Goal: Transaction & Acquisition: Download file/media

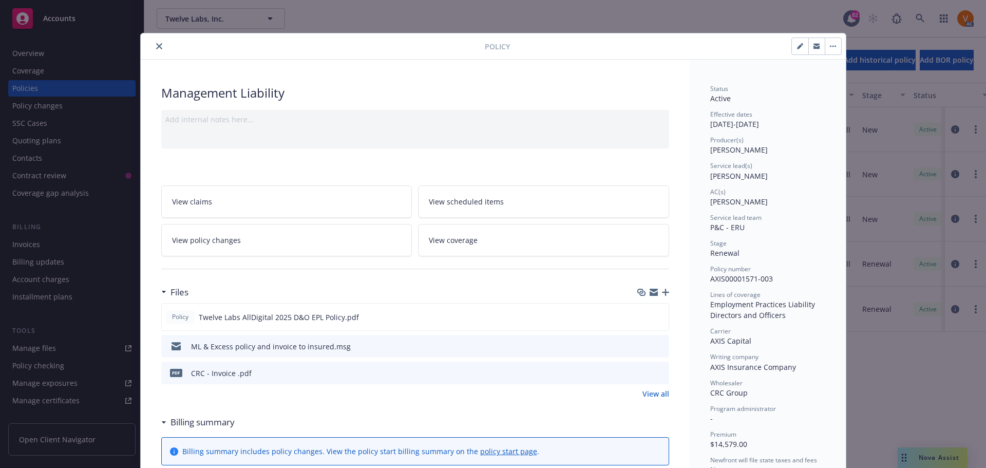
click at [156, 44] on icon "close" at bounding box center [159, 46] width 6 height 6
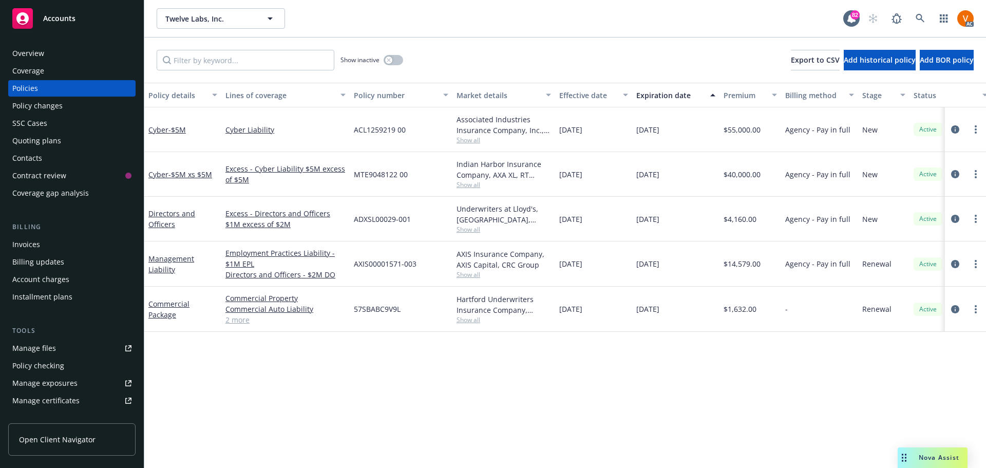
click at [949, 461] on span "Nova Assist" at bounding box center [939, 457] width 41 height 9
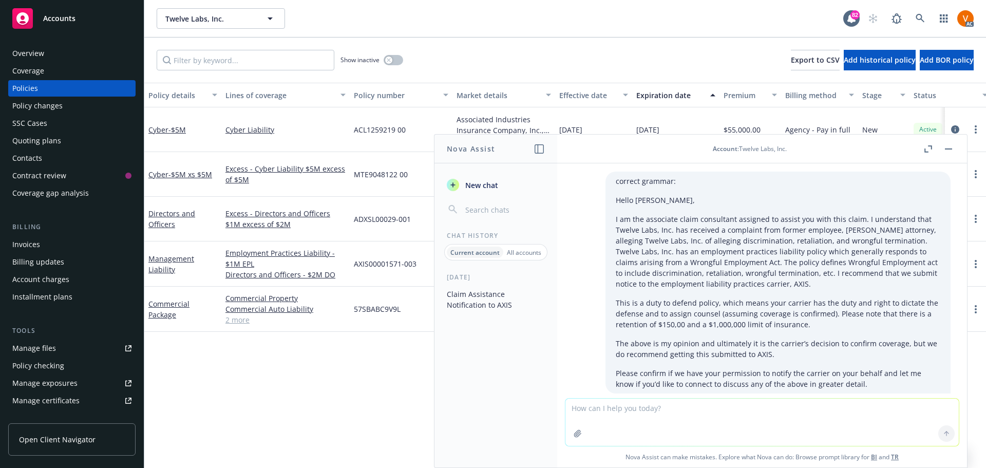
click at [884, 427] on textarea at bounding box center [762, 422] width 393 height 47
click at [619, 406] on textarea "correcy grammar" at bounding box center [762, 422] width 393 height 48
paste textarea "Hi Daniel, The claim in subrogation right now, the carrier paid the indemnity a…"
type textarea "correct grammar: Hi Daniel, The claim in subrogation right now, the carrier pai…"
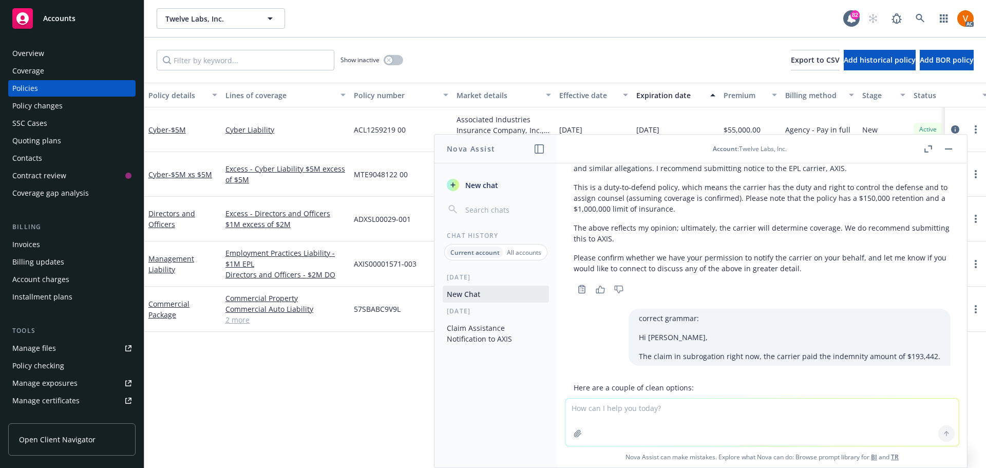
scroll to position [405, 0]
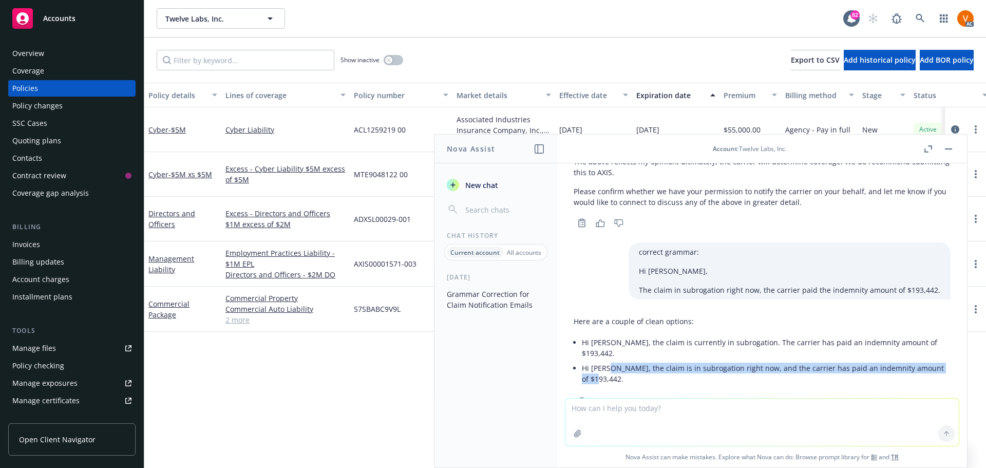
drag, startPoint x: 928, startPoint y: 350, endPoint x: 687, endPoint y: 353, distance: 240.4
click at [609, 349] on div "Here are a couple of clean options: Hi Daniel, the claim is currently in subrog…" at bounding box center [762, 360] width 393 height 97
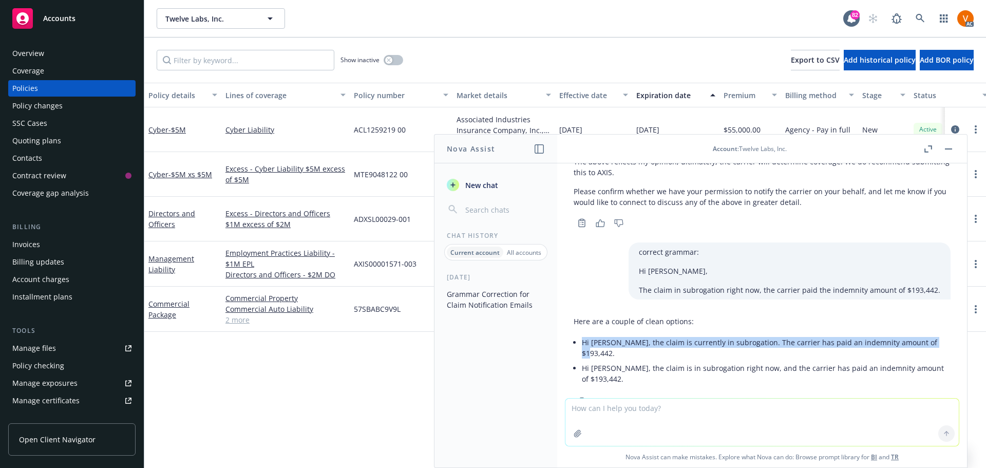
drag, startPoint x: 927, startPoint y: 332, endPoint x: 581, endPoint y: 337, distance: 345.2
click at [582, 337] on li "Hi Daniel, the claim is currently in subrogation. The carrier has paid an indem…" at bounding box center [766, 348] width 369 height 26
copy li "Hi Daniel, the claim is currently in subrogation. The carrier has paid an indem…"
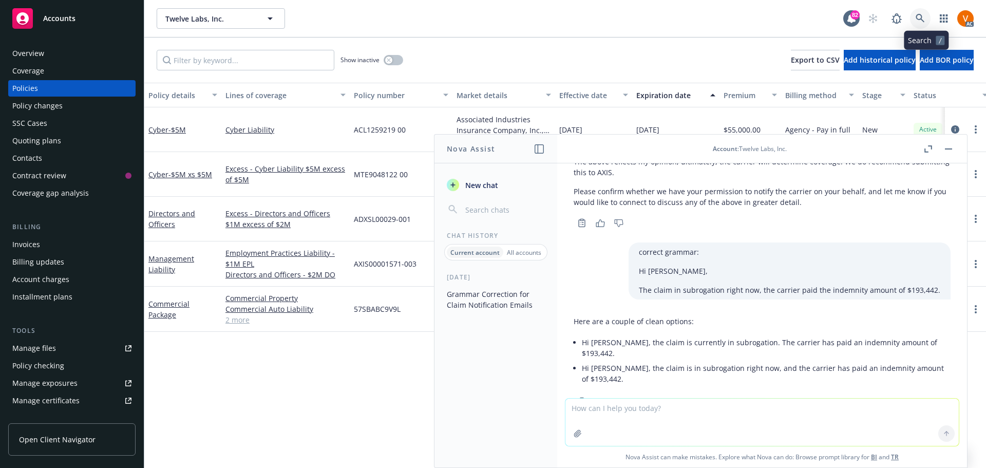
click at [930, 22] on link at bounding box center [920, 18] width 21 height 21
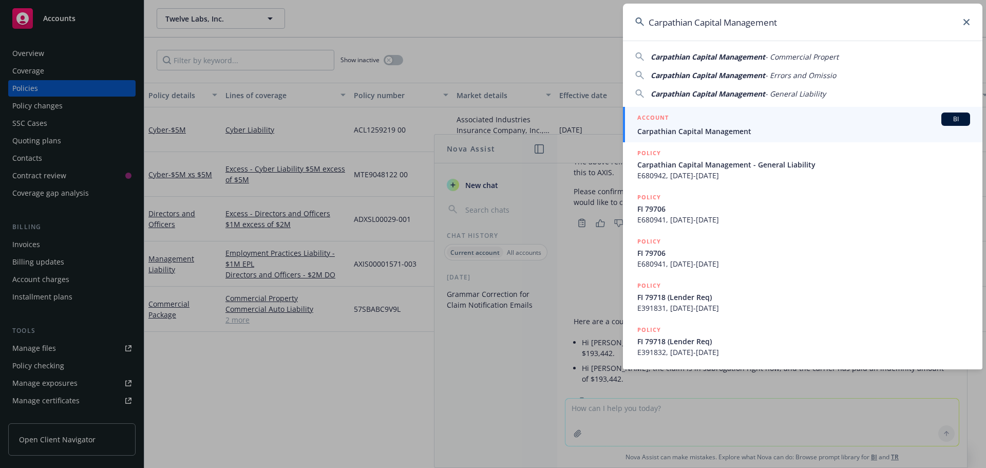
type input "Carpathian Capital Management"
click at [806, 139] on link "ACCOUNT BI Carpathian Capital Management" at bounding box center [803, 124] width 360 height 35
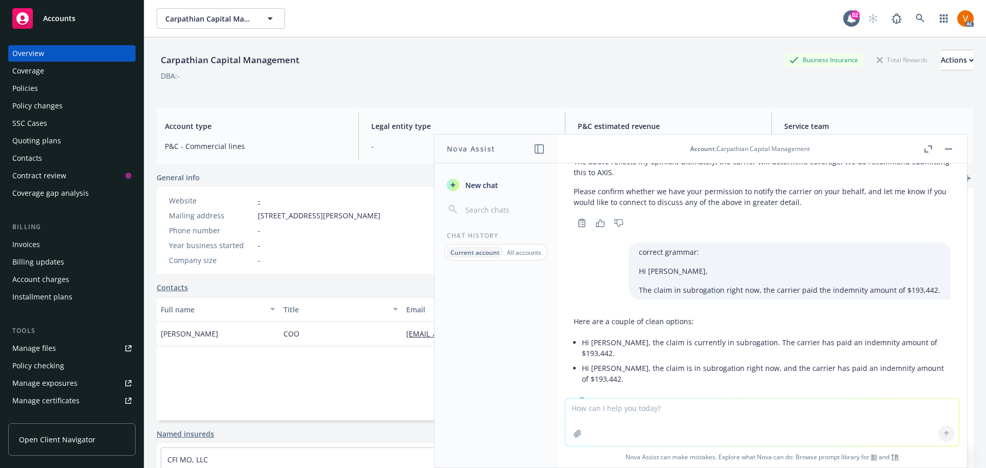
click at [955, 146] on button "button" at bounding box center [949, 149] width 12 height 12
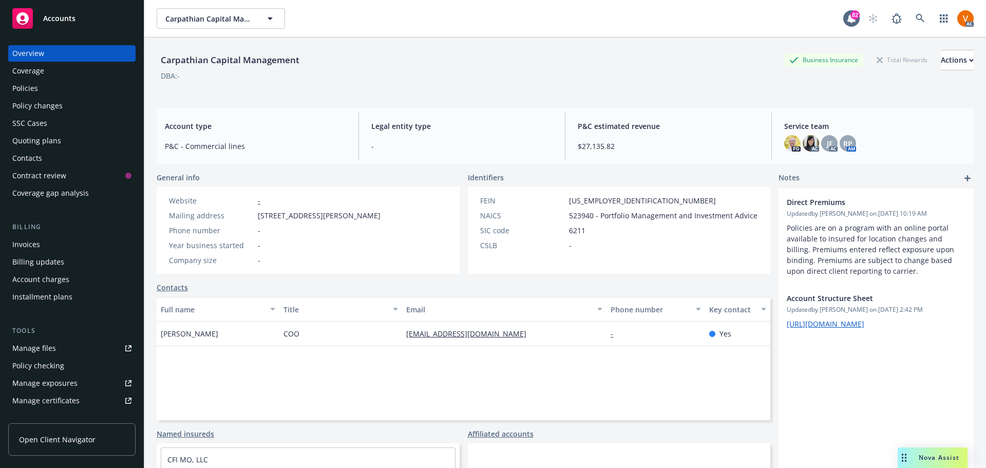
click at [35, 86] on div "Policies" at bounding box center [25, 88] width 26 height 16
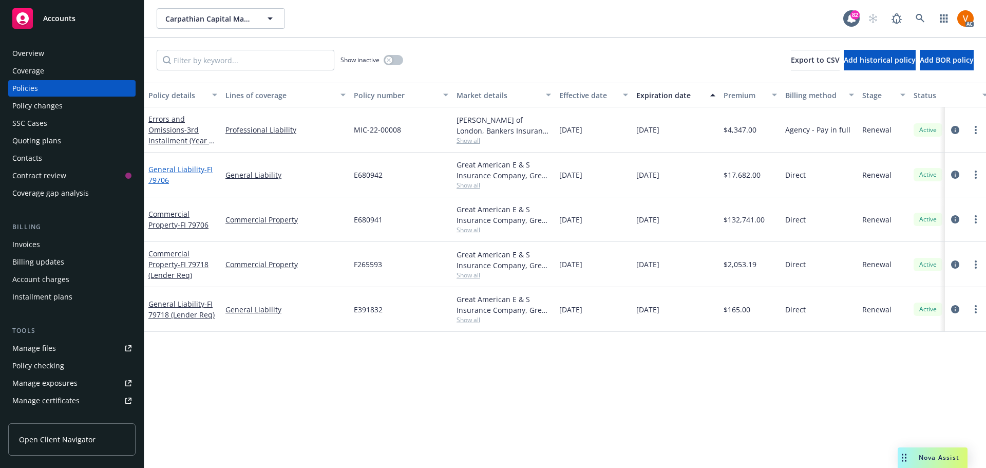
click at [199, 164] on link "General Liability - FI 79706" at bounding box center [180, 174] width 64 height 21
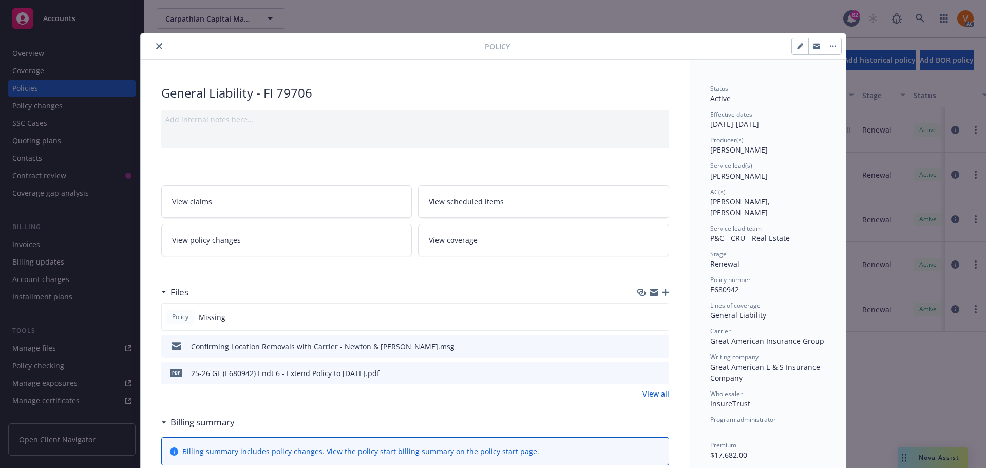
click at [627, 303] on div "Policy Missing" at bounding box center [415, 317] width 508 height 28
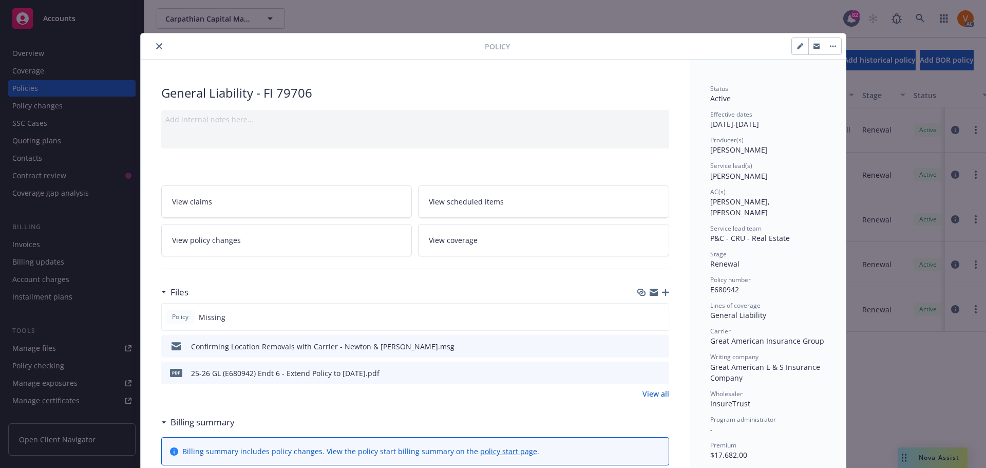
click at [158, 49] on div at bounding box center [315, 46] width 340 height 12
click at [156, 45] on icon "close" at bounding box center [159, 46] width 6 height 6
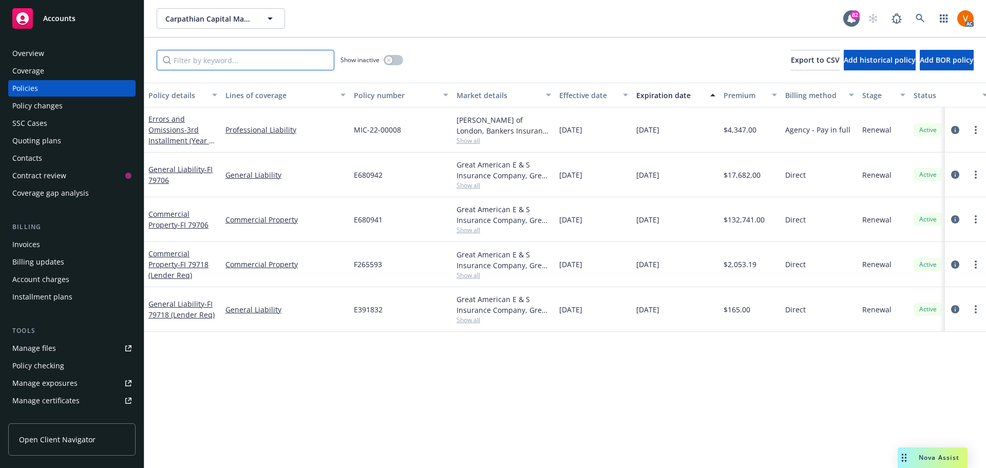
click at [257, 57] on input "Filter by keyword..." at bounding box center [246, 60] width 178 height 21
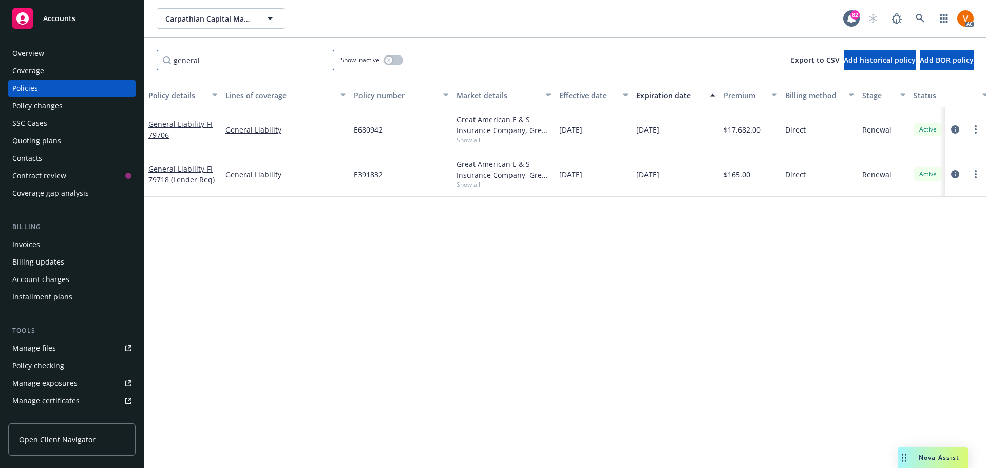
type input "general"
click at [387, 58] on icon "button" at bounding box center [389, 60] width 4 height 4
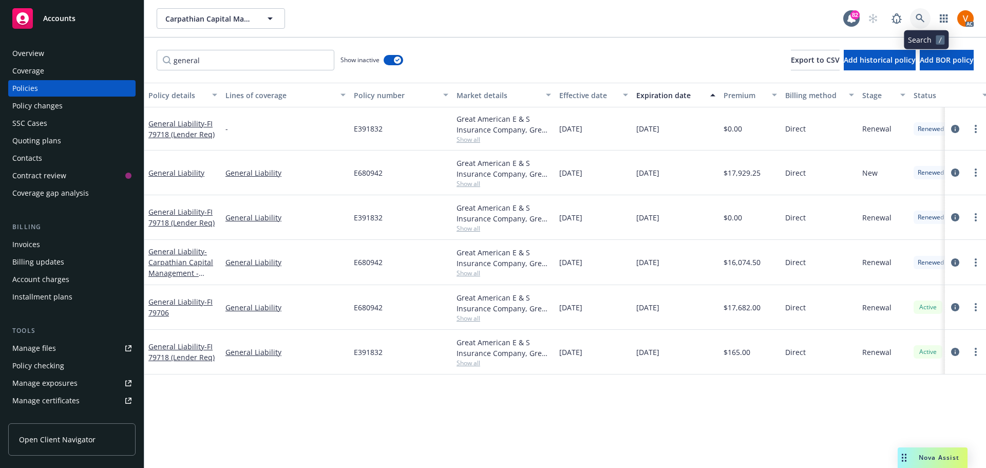
click at [925, 14] on icon at bounding box center [920, 18] width 9 height 9
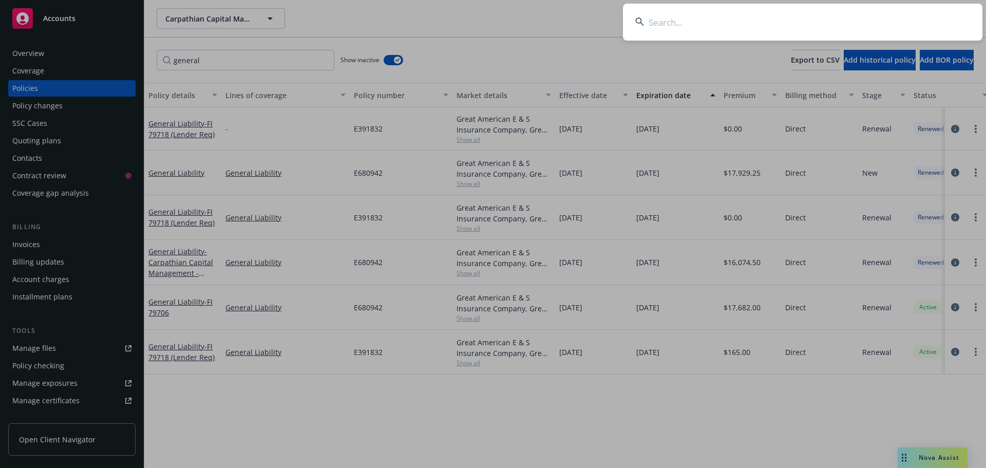
type input "E680941"
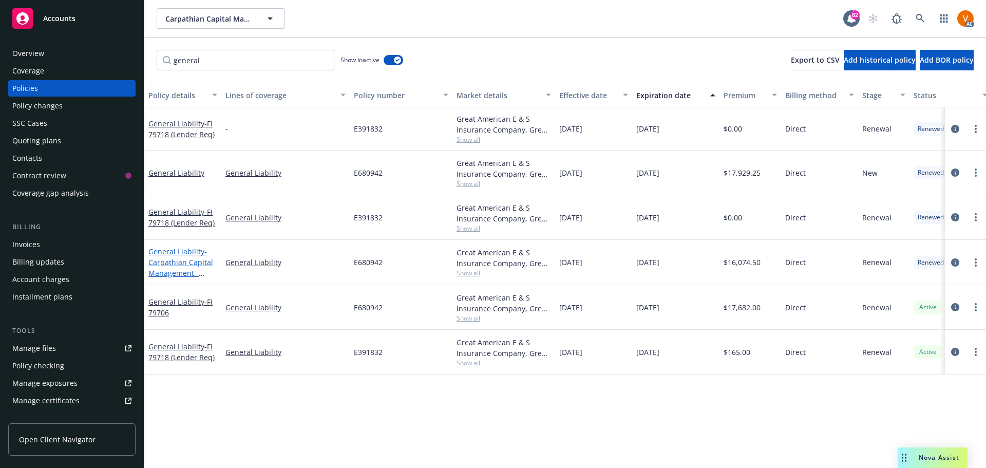
click at [175, 248] on span "- Carpathian Capital Management - General Liability" at bounding box center [180, 268] width 65 height 42
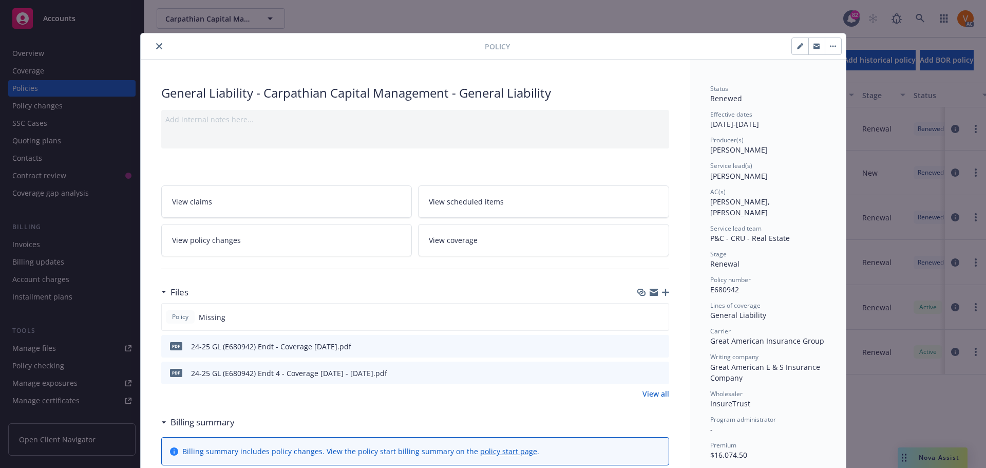
click at [156, 46] on icon "close" at bounding box center [159, 46] width 6 height 6
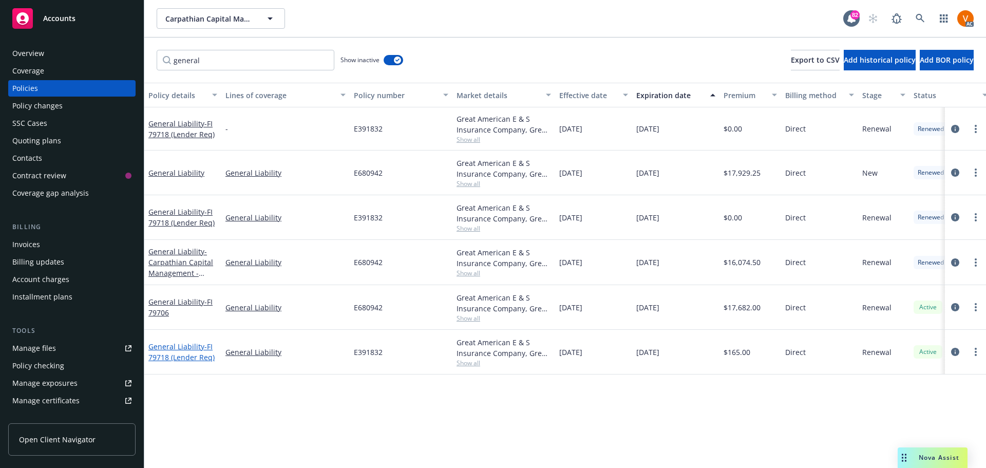
click at [199, 342] on span "- FI 79718 (Lender Req)" at bounding box center [181, 352] width 66 height 21
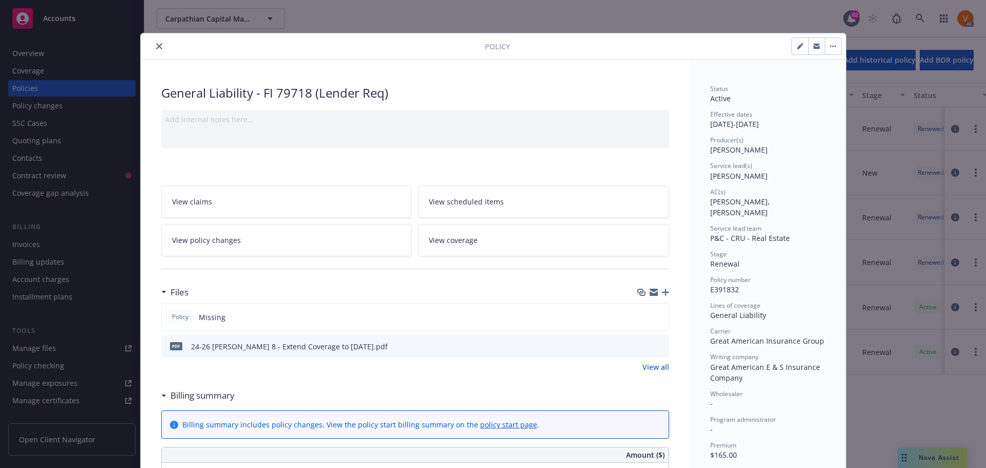
click at [156, 47] on icon "close" at bounding box center [159, 46] width 6 height 6
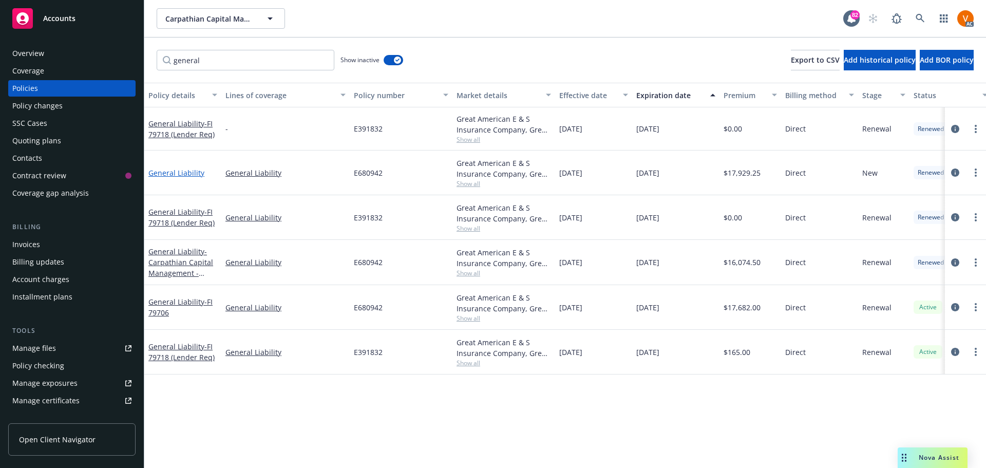
click at [188, 168] on link "General Liability" at bounding box center [176, 173] width 56 height 10
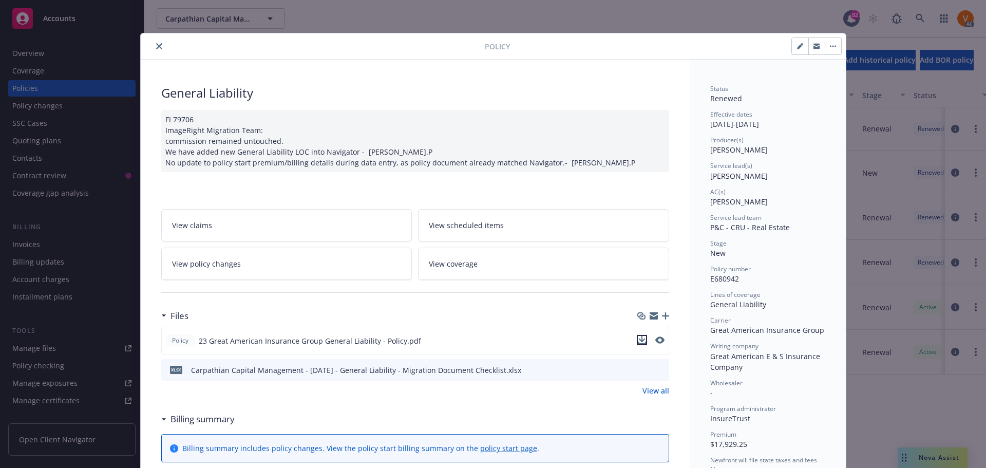
click at [639, 336] on icon "download file" at bounding box center [641, 339] width 7 height 6
click at [156, 43] on icon "close" at bounding box center [159, 46] width 6 height 6
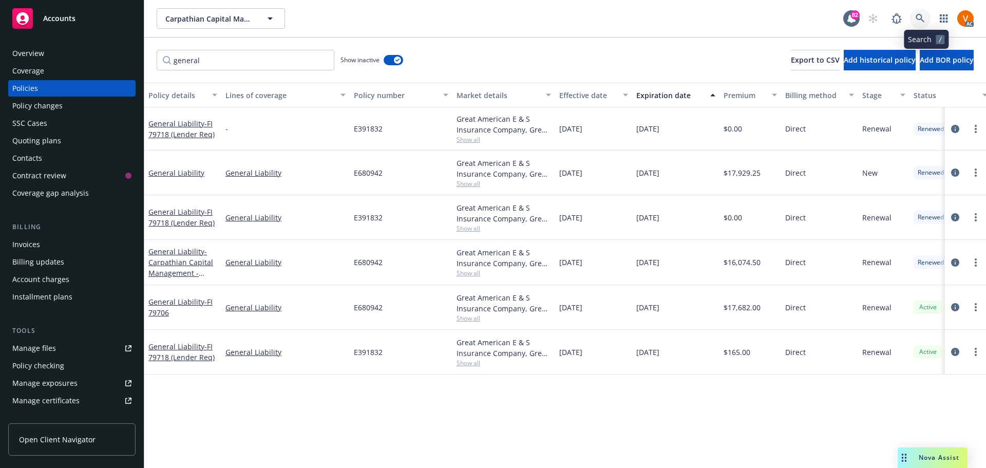
click at [930, 24] on link at bounding box center [920, 18] width 21 height 21
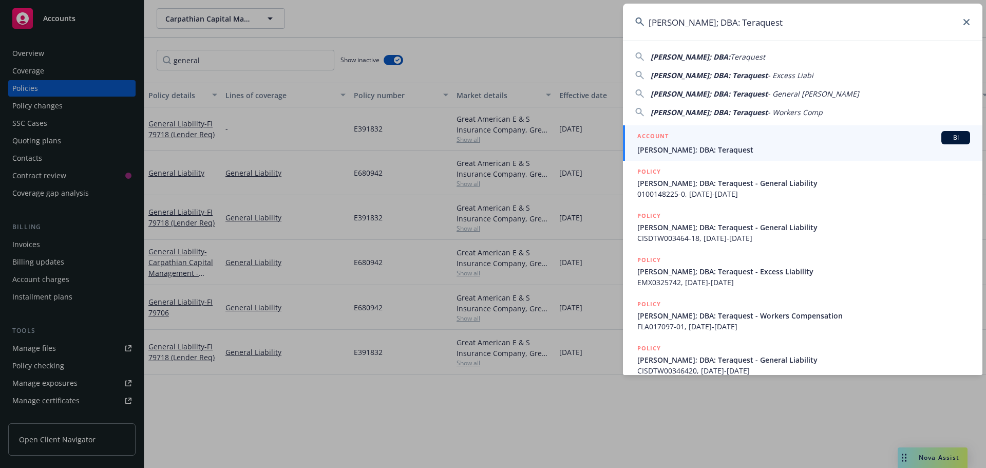
type input "Curtis Leroy Murphy; DBA: Teraquest"
click at [709, 143] on div "ACCOUNT BI" at bounding box center [803, 137] width 333 height 13
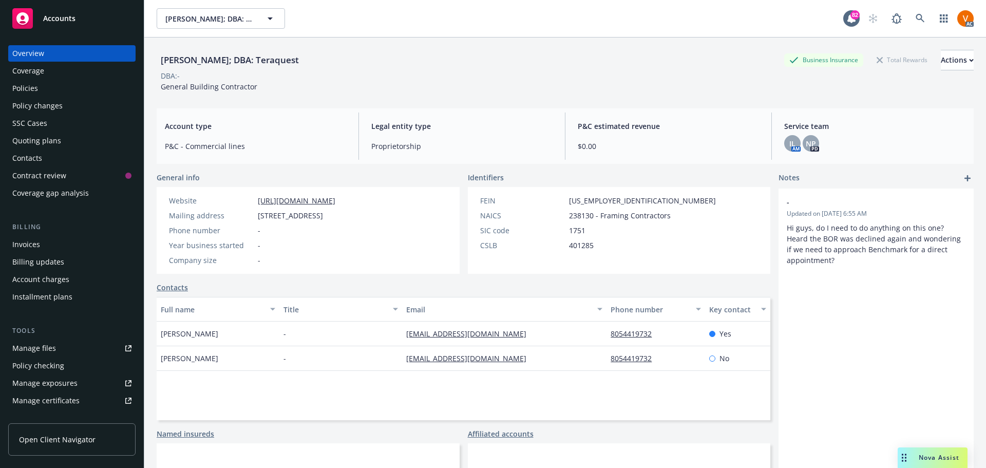
click at [64, 84] on div "Policies" at bounding box center [71, 88] width 119 height 16
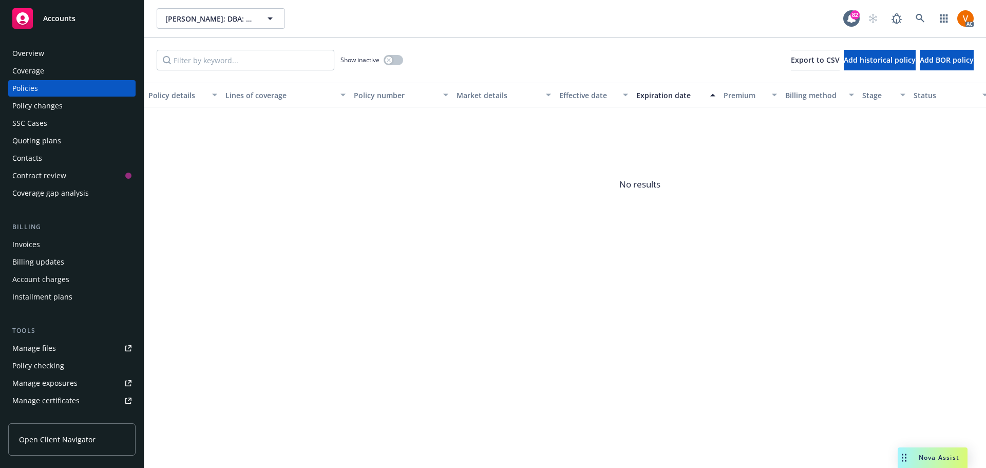
click at [401, 52] on div "Show inactive Export to CSV Add historical policy Add BOR policy" at bounding box center [565, 59] width 842 height 45
click at [388, 56] on div "button" at bounding box center [388, 59] width 7 height 7
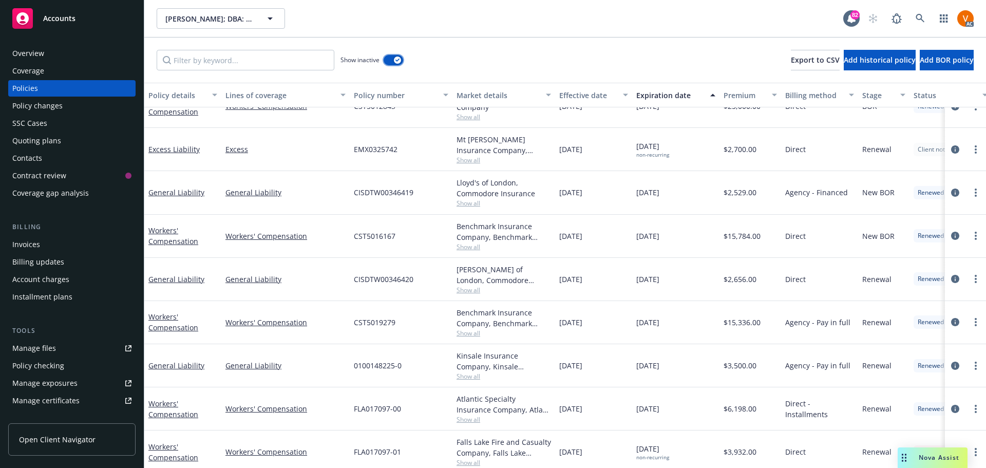
scroll to position [94, 0]
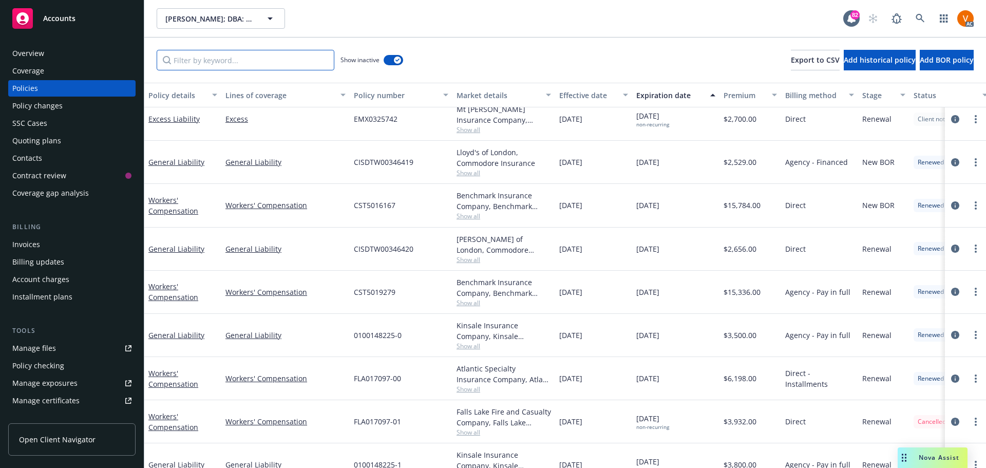
click at [256, 52] on input "Filter by keyword..." at bounding box center [246, 60] width 178 height 21
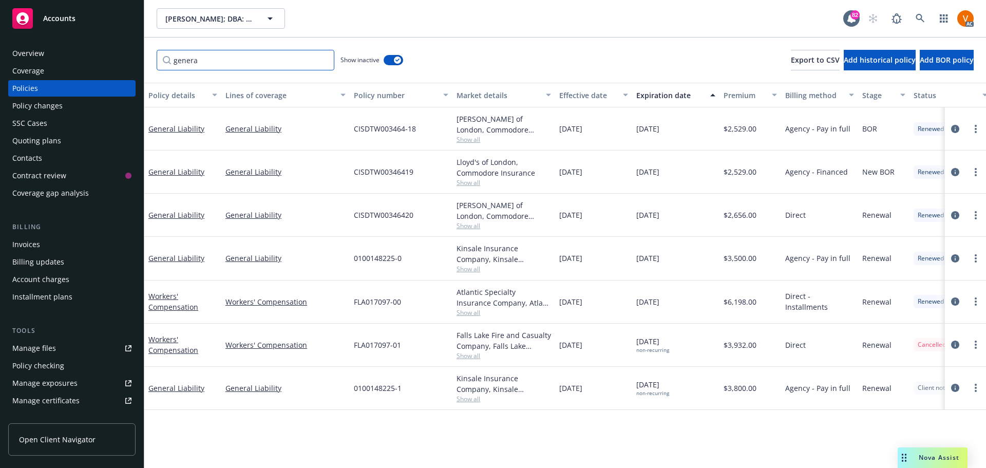
scroll to position [0, 0]
type input "general"
click at [477, 178] on span "Show all" at bounding box center [504, 182] width 95 height 9
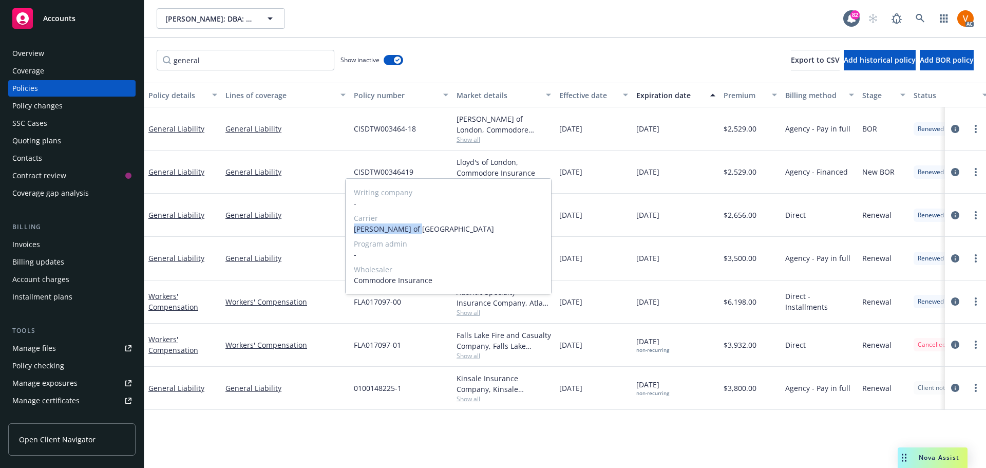
drag, startPoint x: 414, startPoint y: 228, endPoint x: 350, endPoint y: 230, distance: 64.2
click at [350, 230] on div "Writing company - Carrier Lloyd's of London Program admin - Wholesaler Commodor…" at bounding box center [448, 236] width 205 height 115
copy span "[PERSON_NAME] of [GEOGRAPHIC_DATA]"
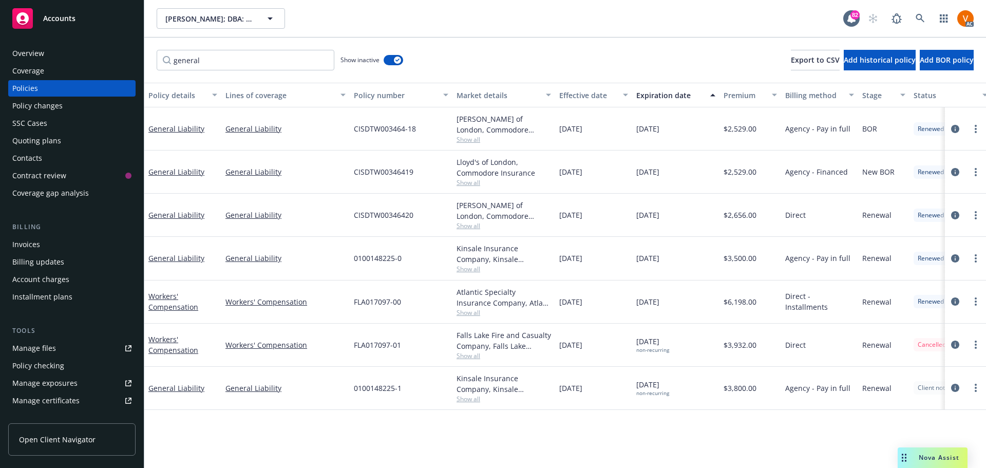
click at [946, 457] on span "Nova Assist" at bounding box center [939, 457] width 41 height 9
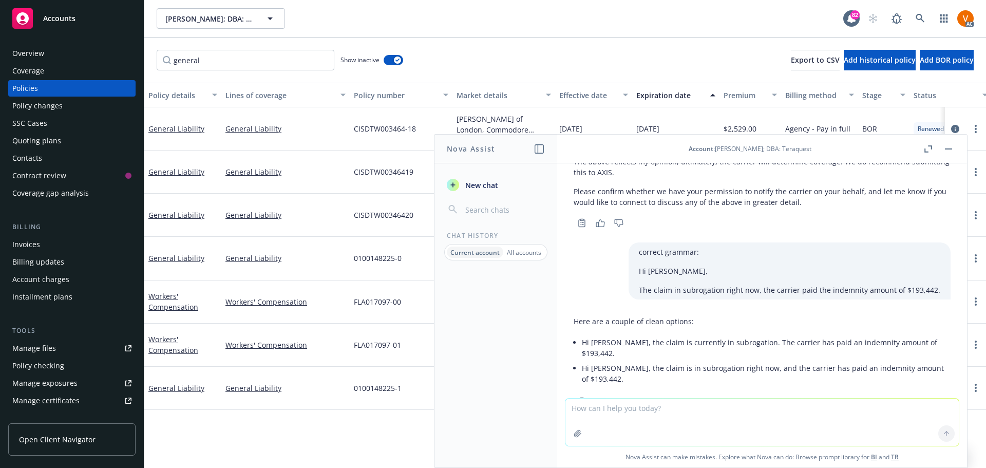
click at [668, 413] on textarea at bounding box center [762, 422] width 393 height 47
paste textarea "Hello Curtis, I am the associate claim consultant assigned to assist you with t…"
type textarea "correct grammar: Hello Curtis, I am the associate claim consultant assigned to …"
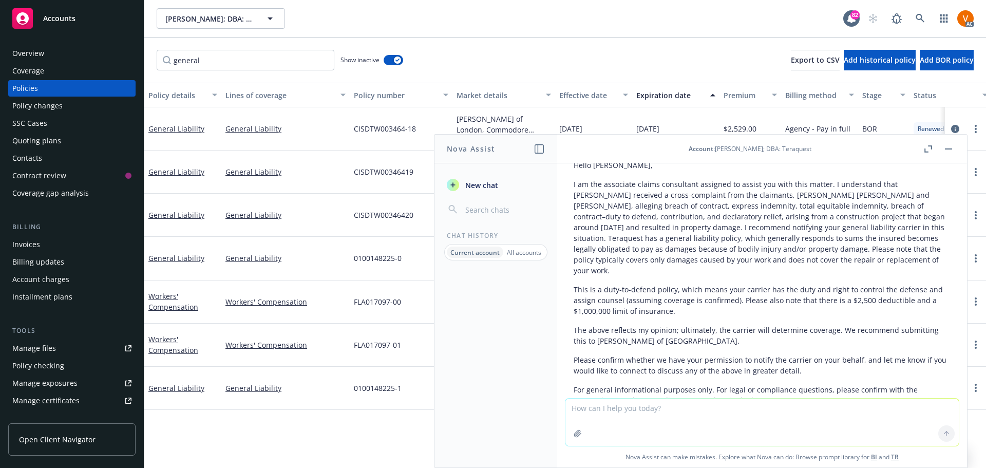
scroll to position [947, 0]
click at [80, 80] on div "Policies" at bounding box center [71, 88] width 119 height 16
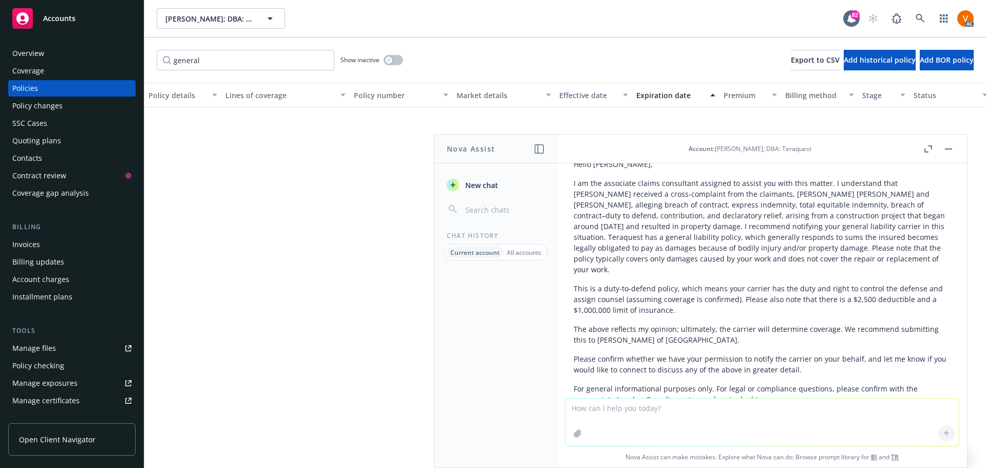
drag, startPoint x: 955, startPoint y: 146, endPoint x: 425, endPoint y: 386, distance: 582.3
click at [420, 391] on body "Accounts Overview Coverage Policies Policy changes SSC Cases Quoting plans Cont…" at bounding box center [493, 234] width 986 height 468
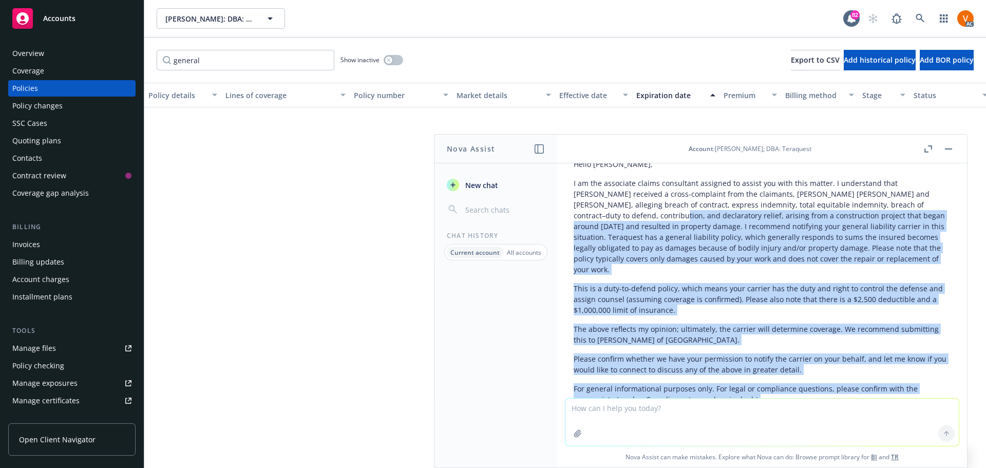
drag, startPoint x: 757, startPoint y: 354, endPoint x: 589, endPoint y: 182, distance: 241.2
click at [589, 182] on div "Here’s a polished version: Hello Curtis, I am the associate claims consultant a…" at bounding box center [762, 272] width 377 height 273
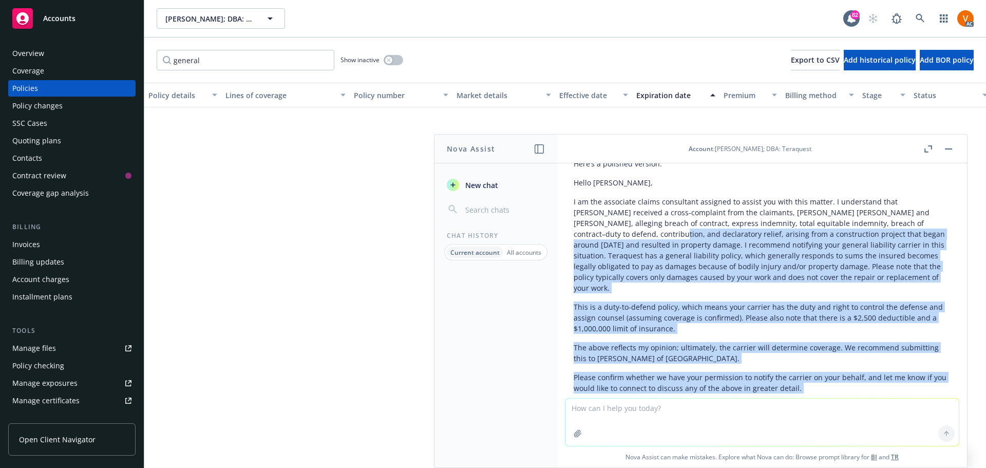
scroll to position [947, 0]
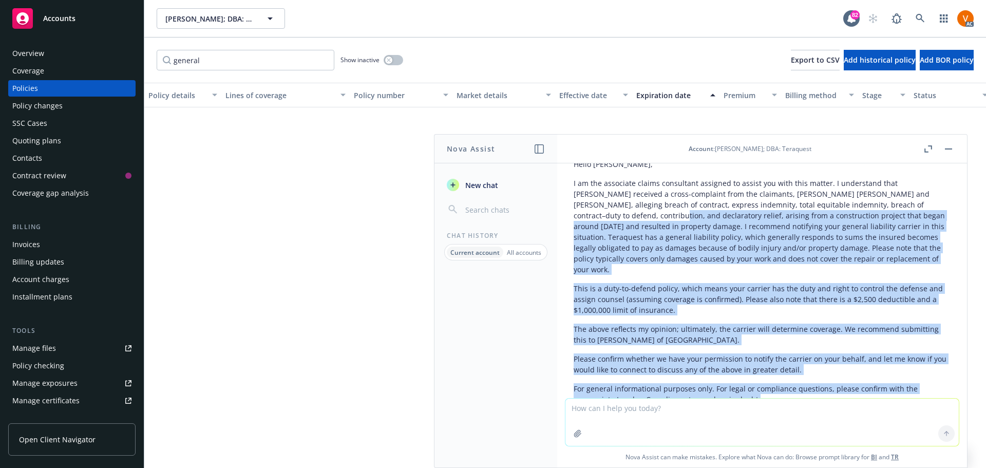
click at [742, 353] on p "Please confirm whether we have your permission to notify the carrier on your be…" at bounding box center [762, 364] width 377 height 22
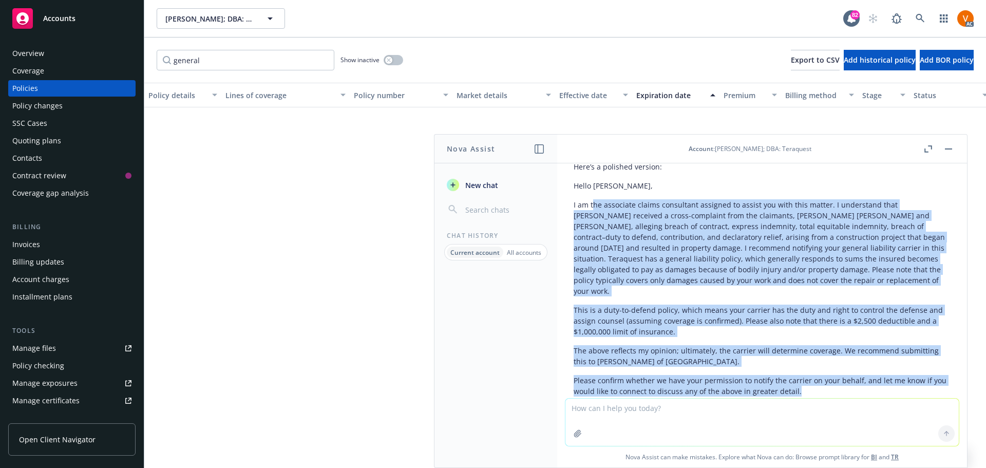
scroll to position [916, 0]
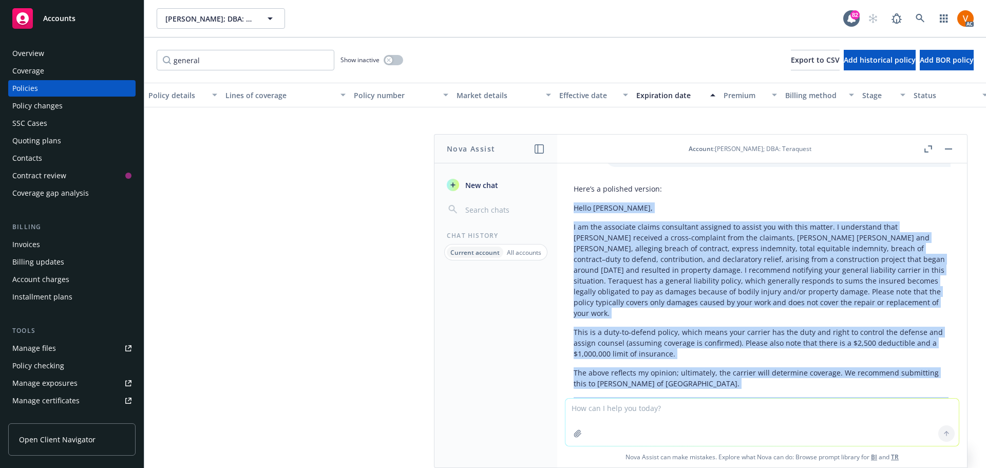
drag, startPoint x: 801, startPoint y: 323, endPoint x: 574, endPoint y: 169, distance: 274.4
click at [574, 179] on div "Here’s a polished version: Hello Curtis, I am the associate claims consultant a…" at bounding box center [762, 315] width 377 height 273
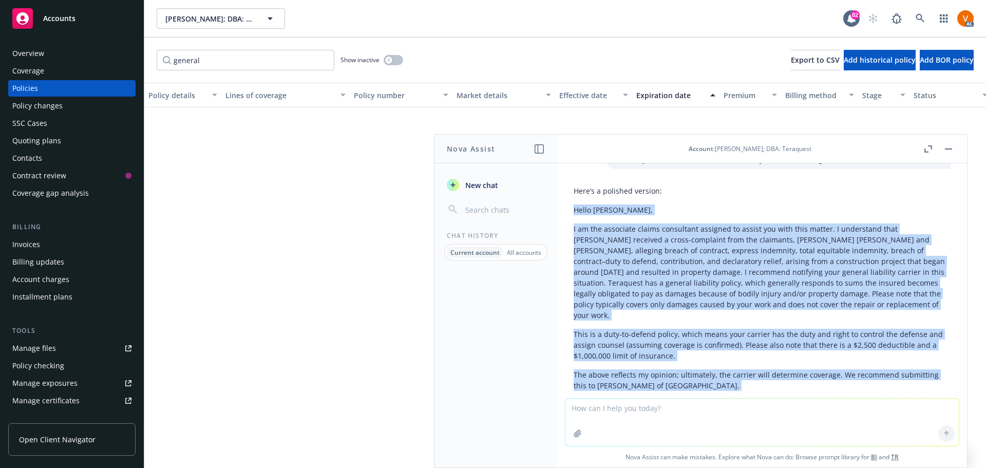
copy div "Hello Curtis, I am the associate claims consultant assigned to assist you with …"
click at [387, 58] on icon "button" at bounding box center [389, 60] width 4 height 4
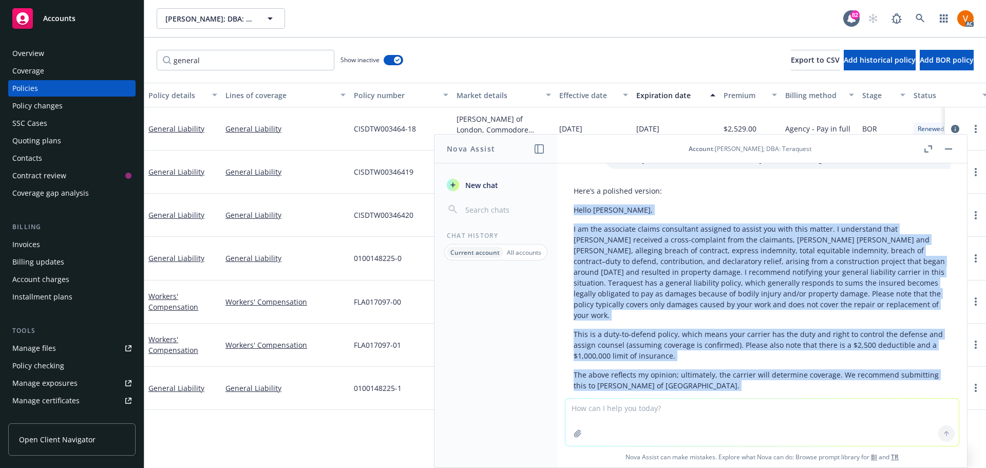
click at [949, 144] on button "button" at bounding box center [949, 149] width 12 height 12
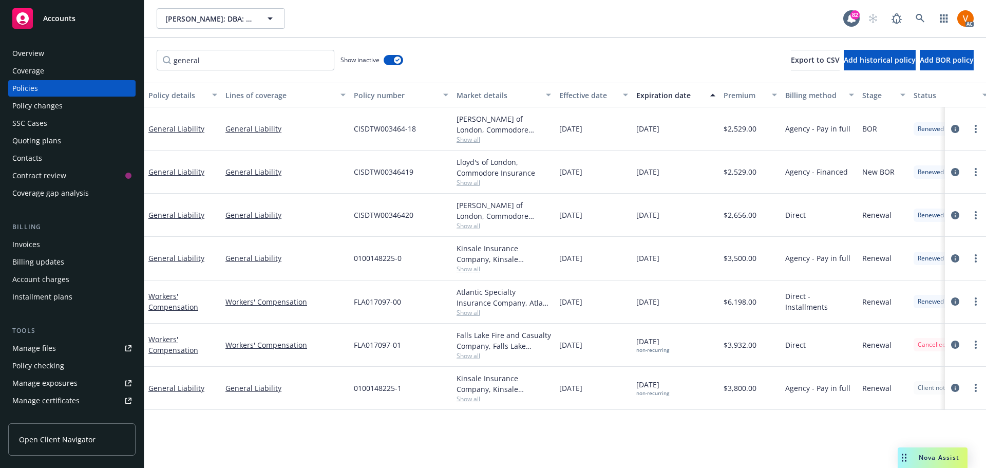
drag, startPoint x: 638, startPoint y: 363, endPoint x: 686, endPoint y: 366, distance: 48.3
click at [686, 367] on div "04/23/2023 non-recurring" at bounding box center [675, 388] width 87 height 43
copy span "04/23/2023"
click at [183, 253] on link "General Liability" at bounding box center [176, 258] width 56 height 10
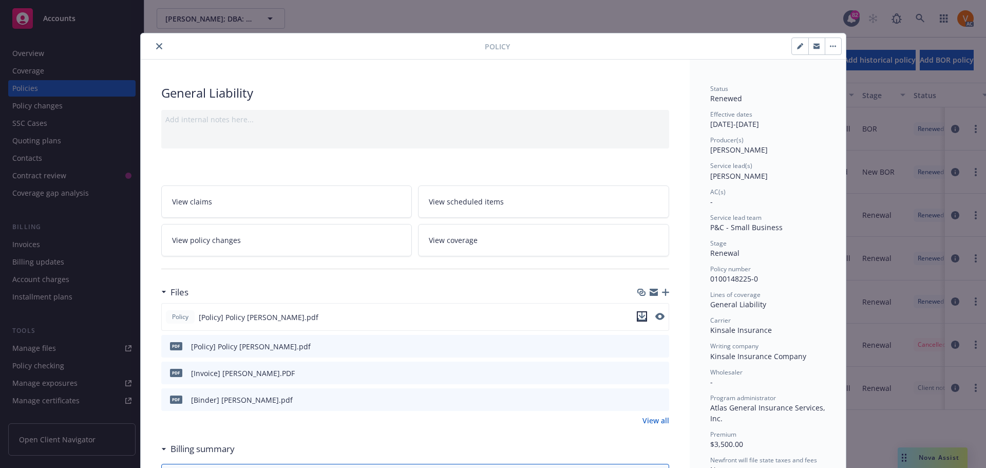
click at [643, 318] on icon "download file" at bounding box center [642, 319] width 8 height 3
click at [156, 43] on icon "close" at bounding box center [159, 46] width 6 height 6
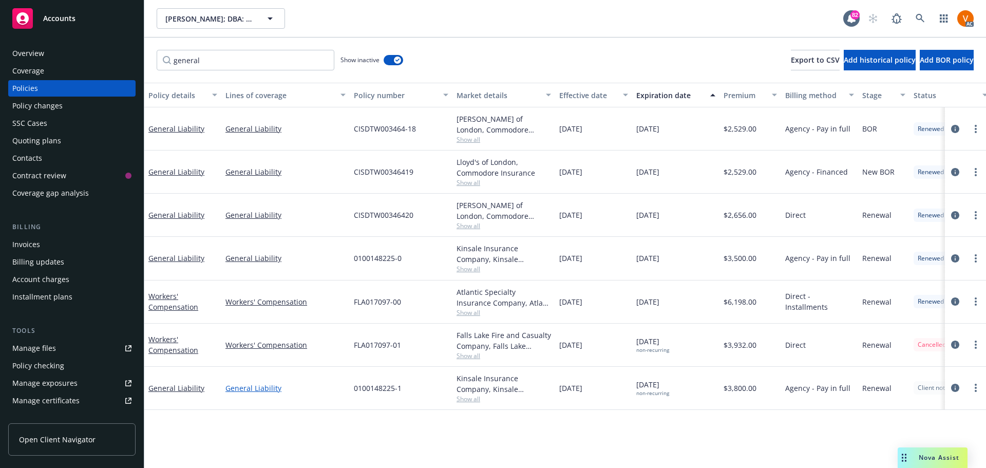
click at [260, 383] on link "General Liability" at bounding box center [285, 388] width 120 height 11
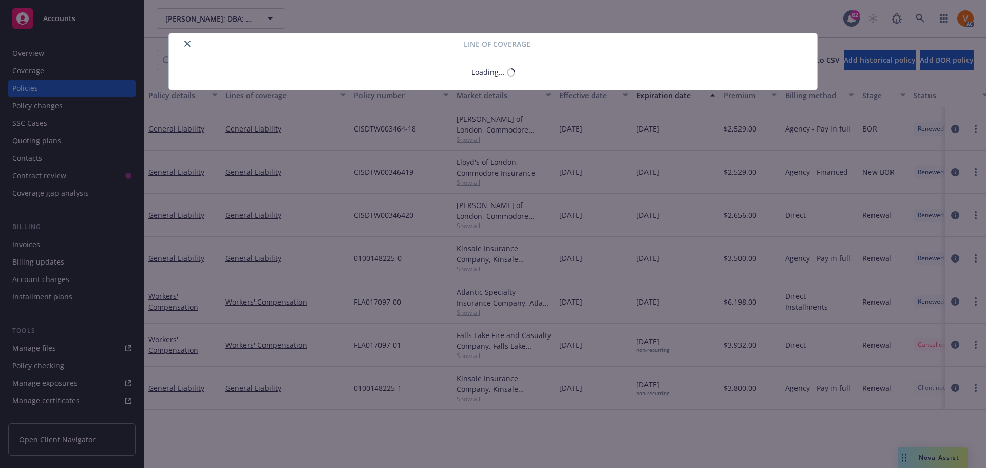
select select "LIMIT"
select select "EXCLUDED"
select select "LIMIT"
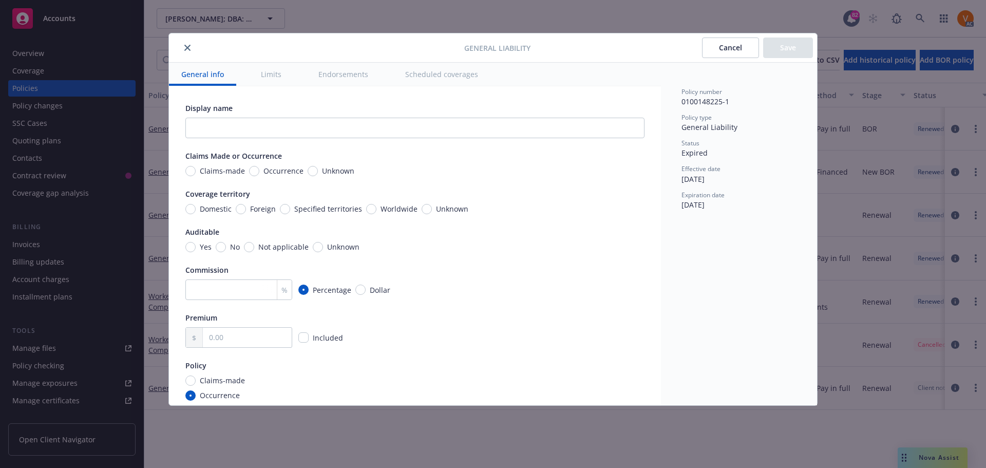
click at [191, 49] on div at bounding box center [318, 48] width 291 height 12
click at [184, 47] on icon "close" at bounding box center [187, 48] width 6 height 6
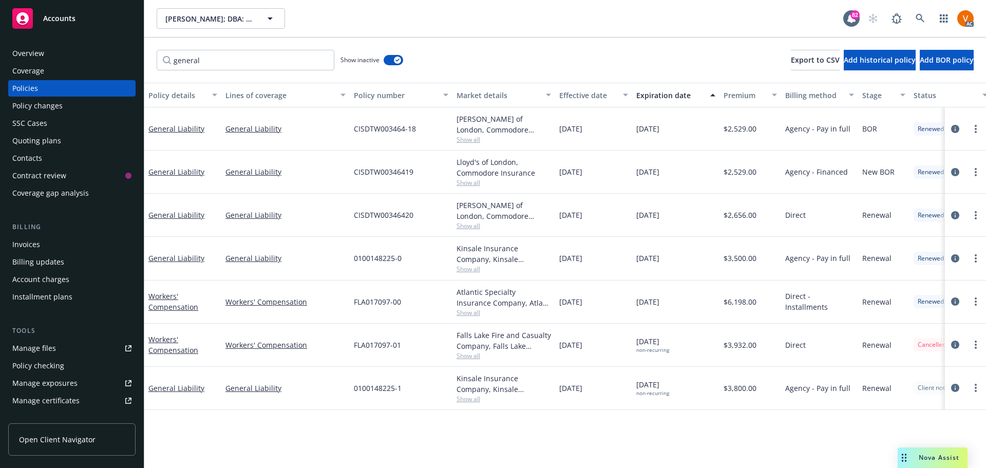
click at [171, 383] on link "General Liability" at bounding box center [176, 388] width 56 height 10
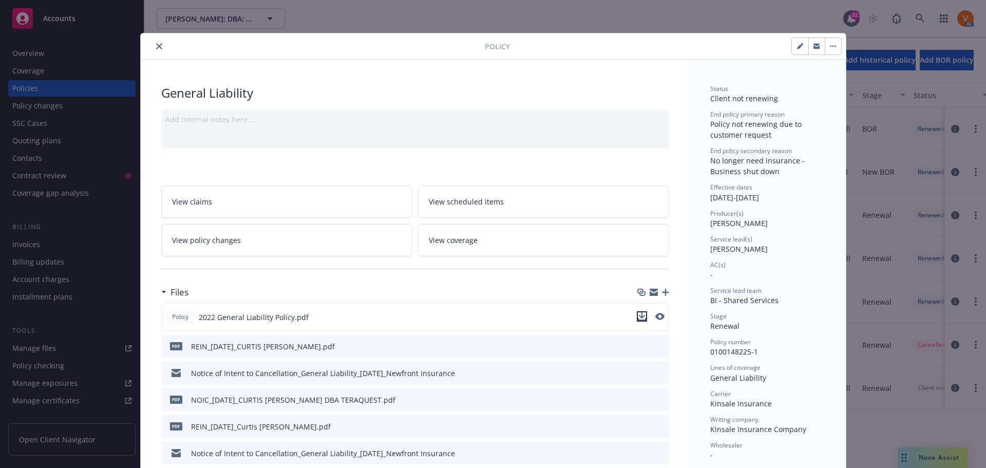
click at [638, 312] on icon "download file" at bounding box center [642, 316] width 8 height 8
